Goal: Communication & Community: Participate in discussion

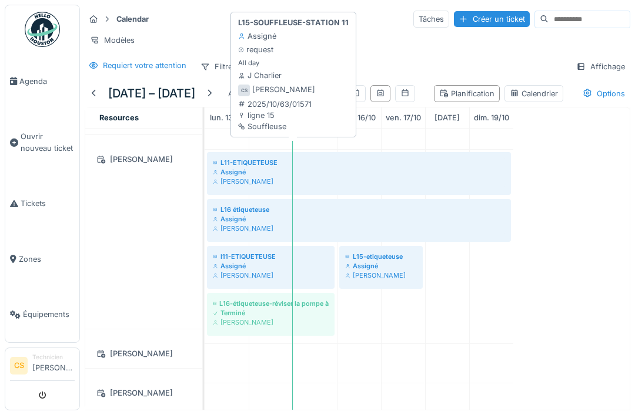
scroll to position [288, 0]
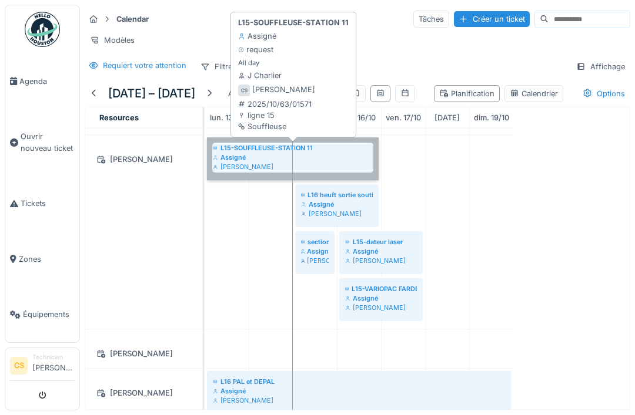
click at [234, 171] on link "L15-SOUFFLEUSE-STATION 11 Assigné Christophe Sanfilippo" at bounding box center [293, 158] width 172 height 43
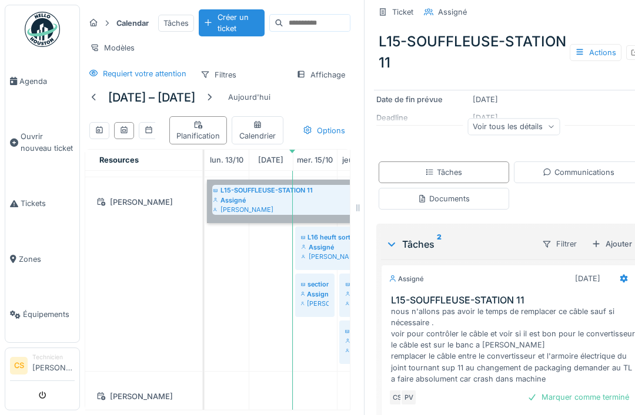
scroll to position [164, 0]
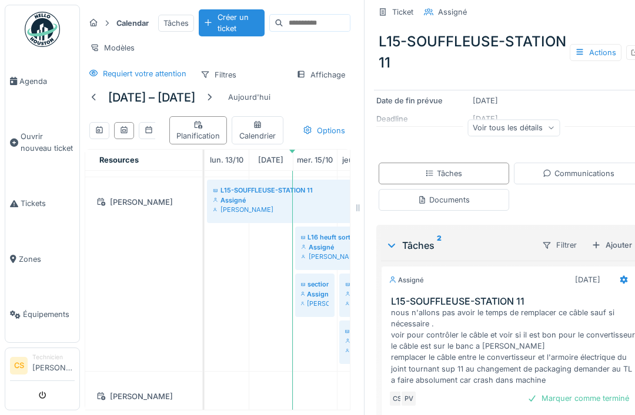
click at [120, 278] on div "[PERSON_NAME]" at bounding box center [143, 274] width 117 height 194
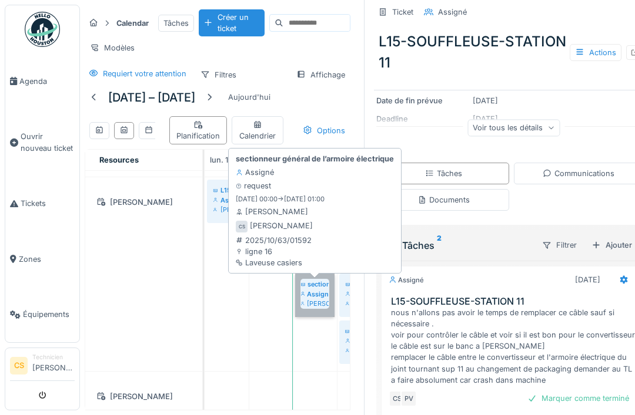
click at [324, 302] on link "sectionneur général de l’armoire électrique Assigné Christophe Sanfilippo" at bounding box center [314, 295] width 39 height 43
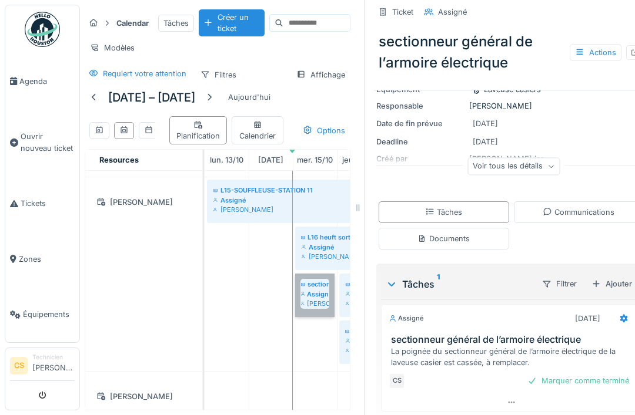
scroll to position [113, 0]
click at [600, 214] on div "Communications" at bounding box center [578, 212] width 72 height 11
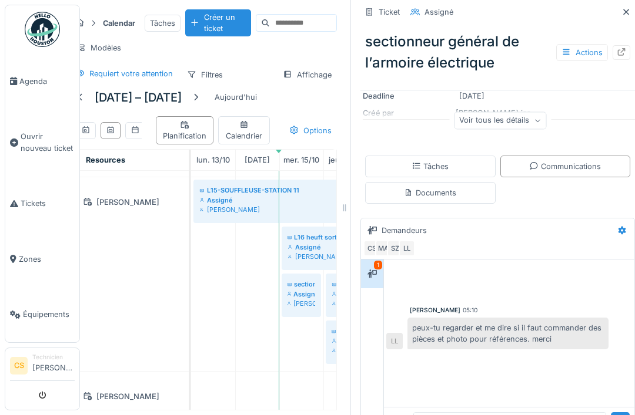
scroll to position [159, 0]
click at [521, 401] on textarea at bounding box center [509, 420] width 193 height 38
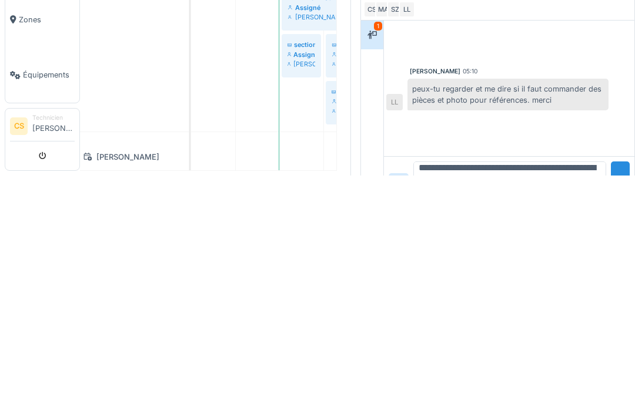
scroll to position [14, 0]
type textarea "**********"
click at [628, 401] on div at bounding box center [619, 421] width 19 height 41
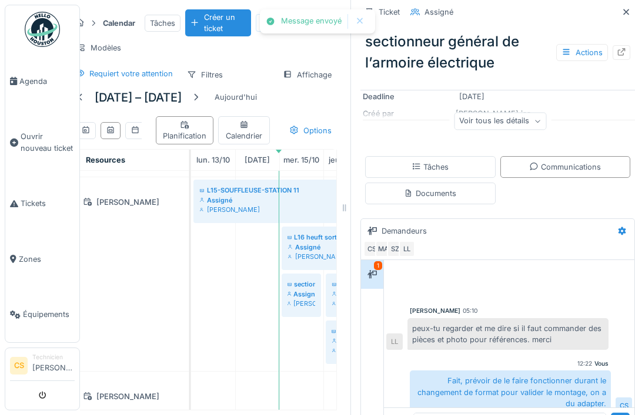
scroll to position [10, 0]
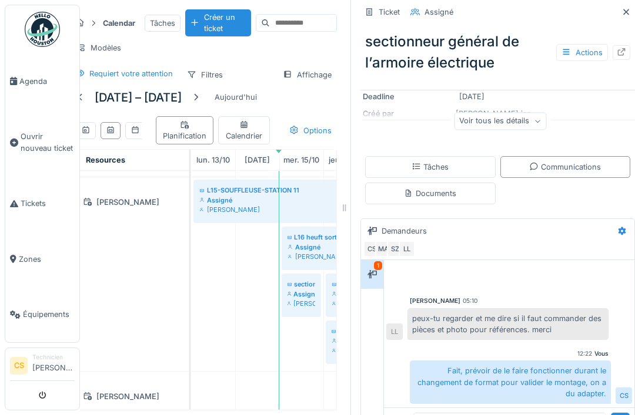
click at [163, 297] on div "[PERSON_NAME]" at bounding box center [130, 274] width 117 height 194
click at [152, 260] on div "[PERSON_NAME]" at bounding box center [130, 274] width 117 height 194
click at [86, 239] on div "[PERSON_NAME]" at bounding box center [130, 274] width 117 height 194
click at [123, 256] on div "[PERSON_NAME]" at bounding box center [130, 274] width 117 height 194
click at [122, 255] on div "[PERSON_NAME]" at bounding box center [130, 274] width 117 height 194
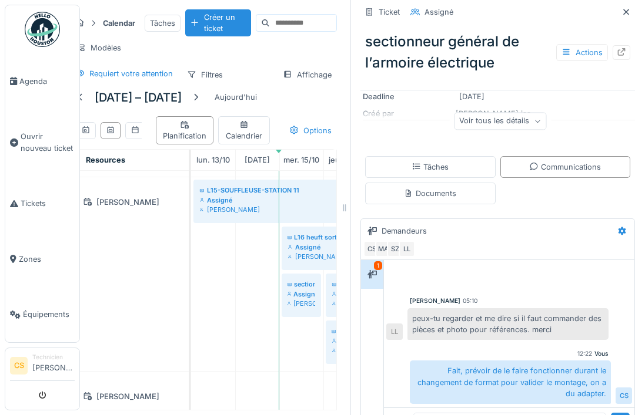
click at [451, 257] on div at bounding box center [509, 272] width 246 height 30
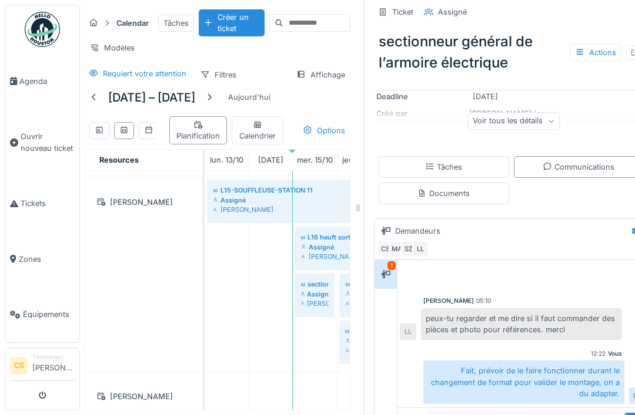
scroll to position [0, 0]
